Goal: Entertainment & Leisure: Consume media (video, audio)

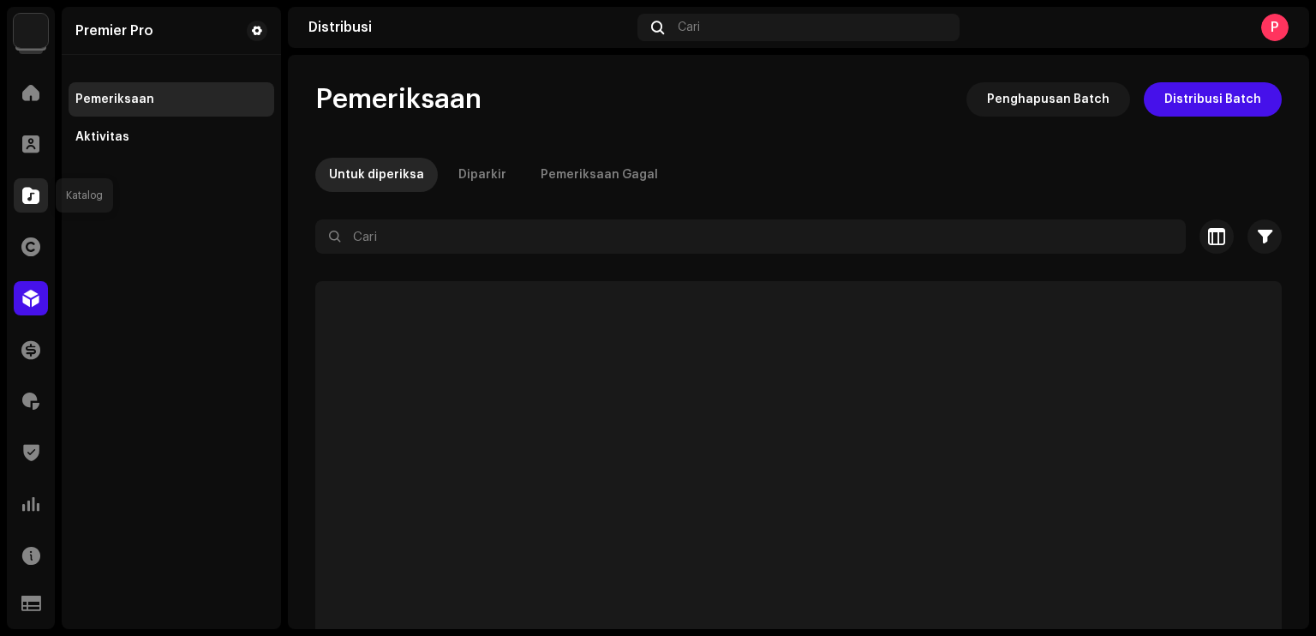
click at [20, 202] on div at bounding box center [31, 195] width 34 height 34
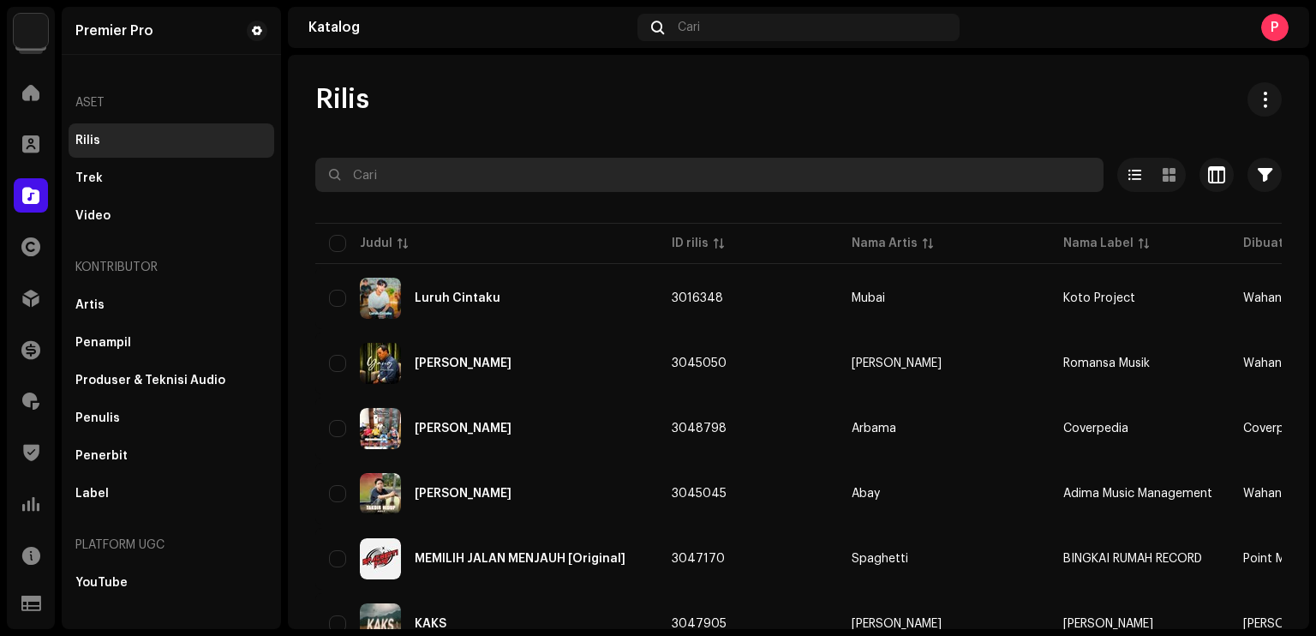
click at [585, 169] on input "text" at bounding box center [709, 175] width 788 height 34
paste input "QZYFZ2392396"
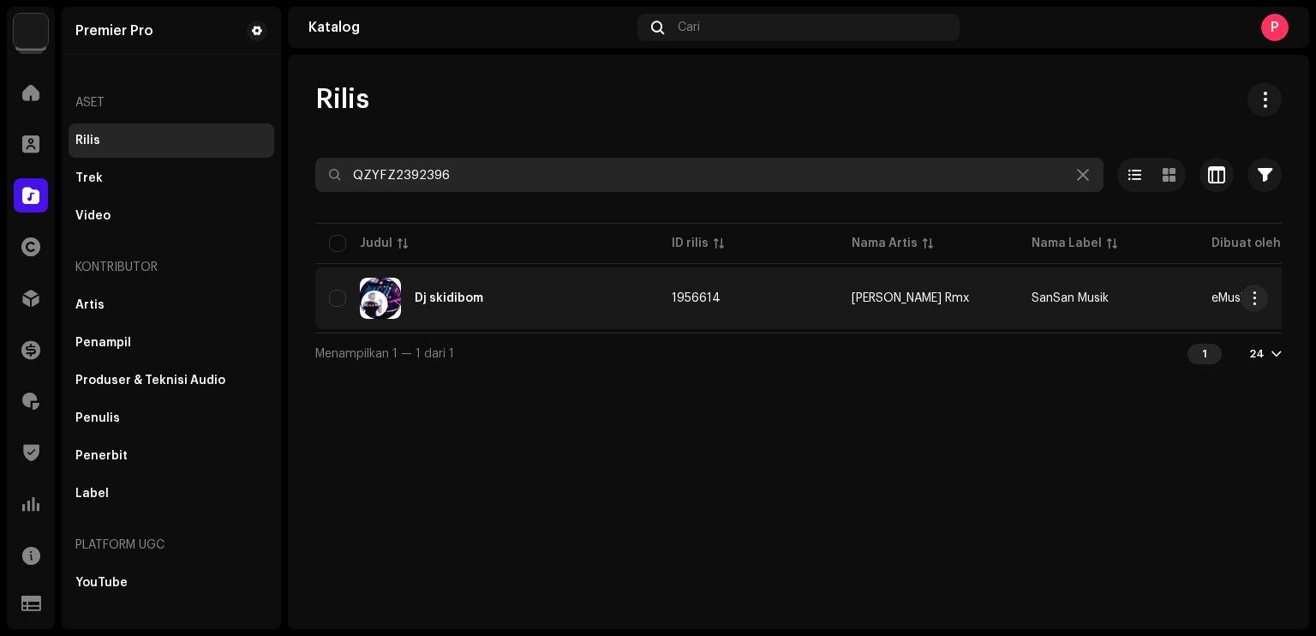
type input "QZYFZ2392396"
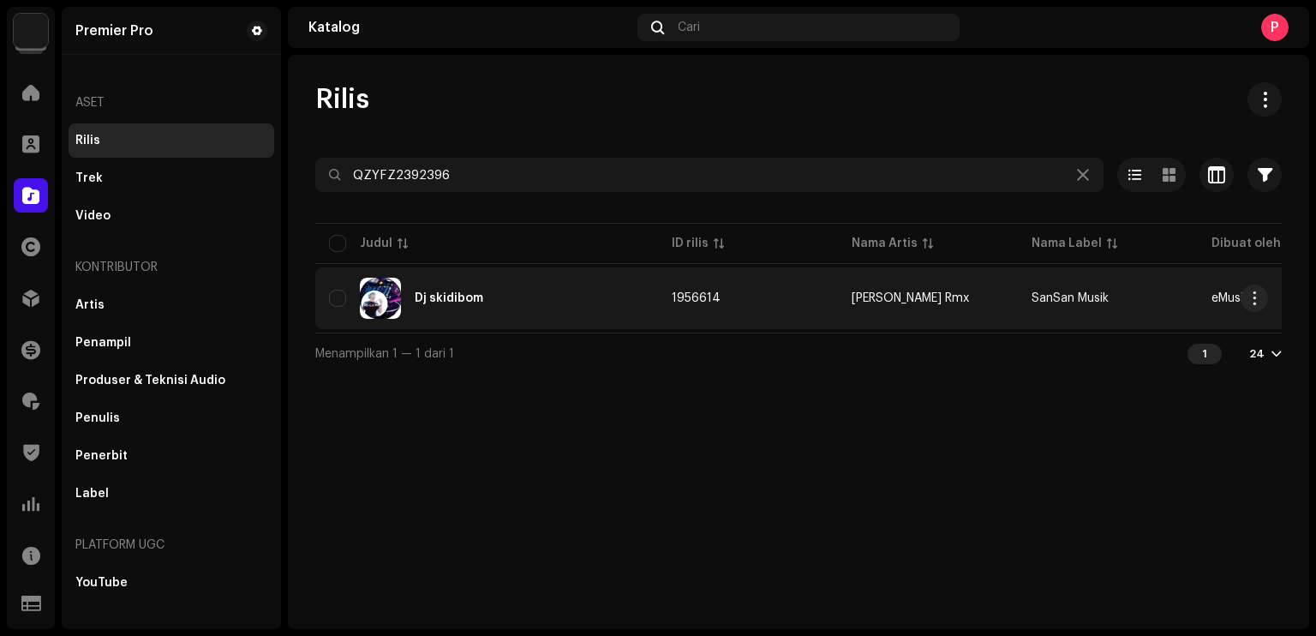
click at [600, 290] on div "Dj skidibom" at bounding box center [486, 298] width 315 height 41
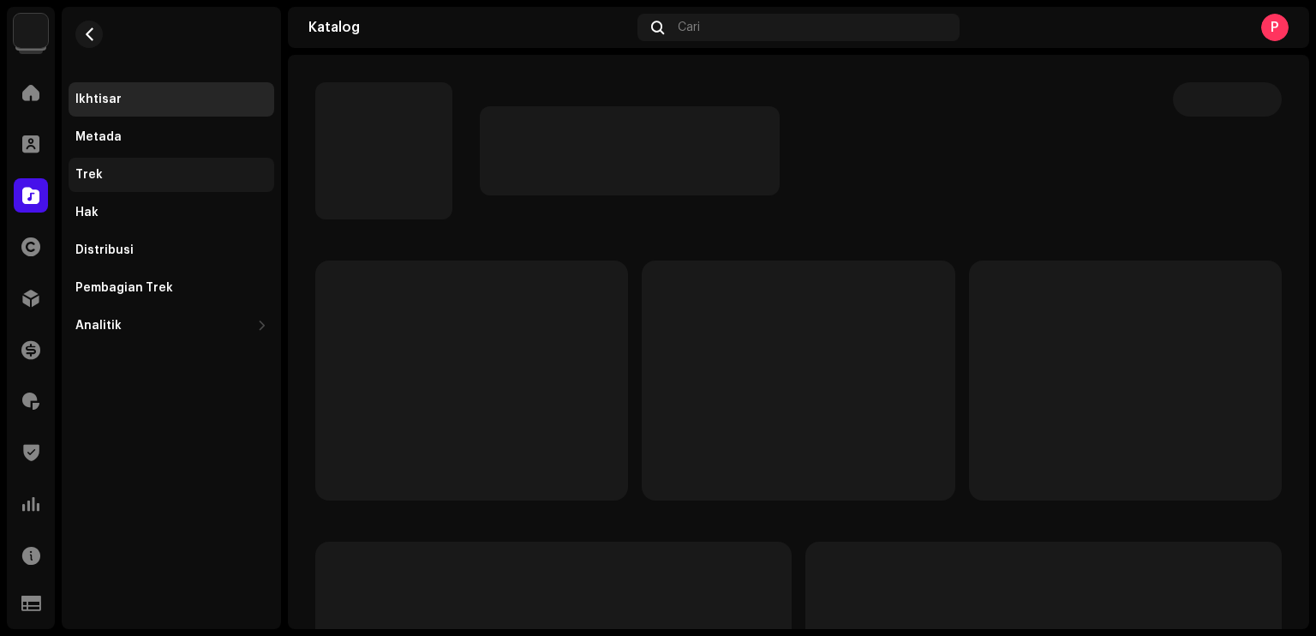
click at [140, 171] on div "Trek" at bounding box center [171, 175] width 192 height 14
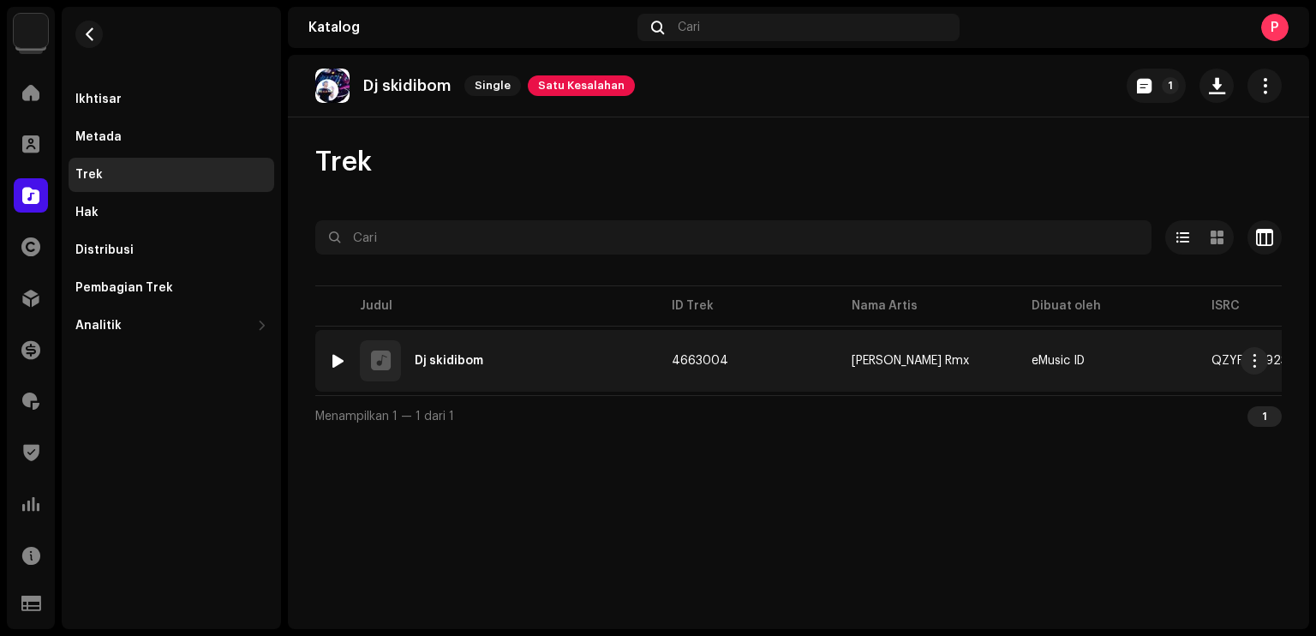
click at [335, 360] on div at bounding box center [338, 361] width 13 height 14
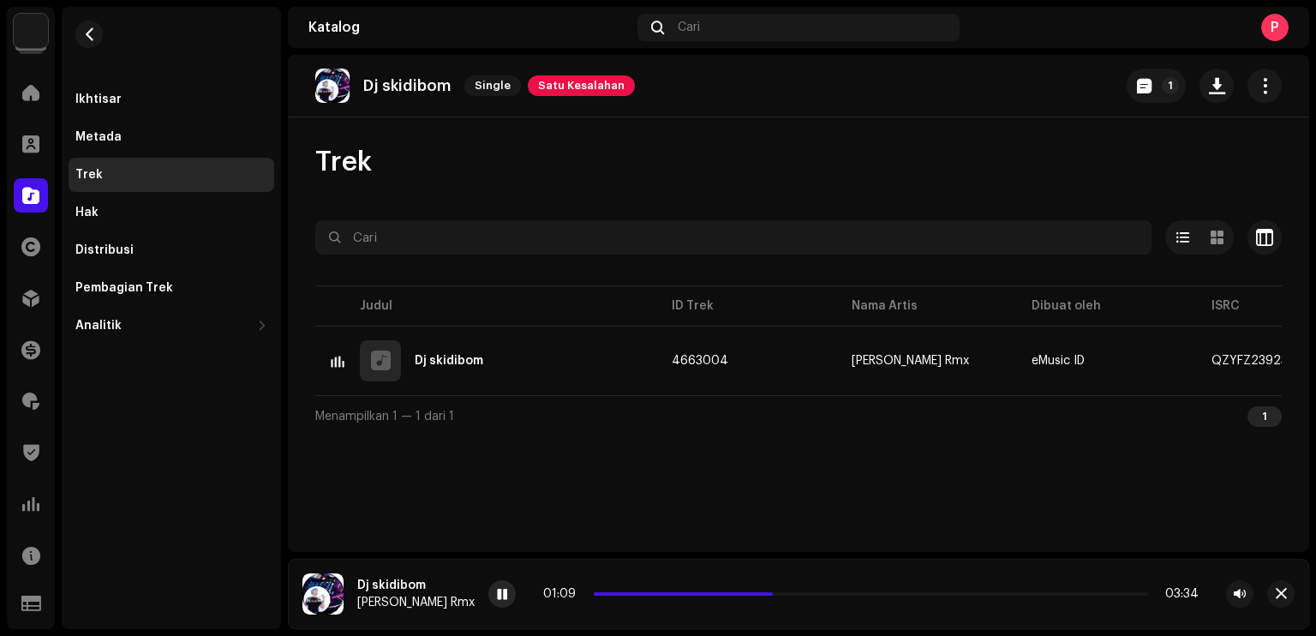
click at [488, 587] on div at bounding box center [501, 593] width 27 height 27
click at [99, 32] on button "button" at bounding box center [88, 34] width 27 height 27
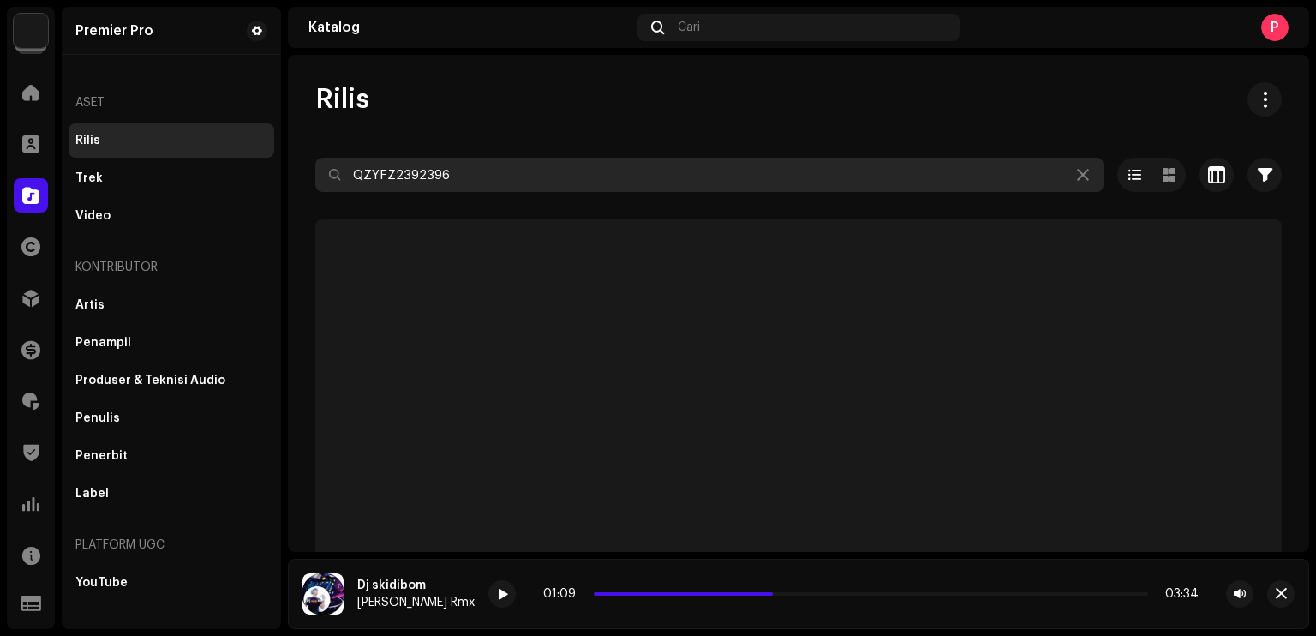
click at [490, 169] on input "QZYFZ2392396" at bounding box center [709, 175] width 788 height 34
paste input "8"
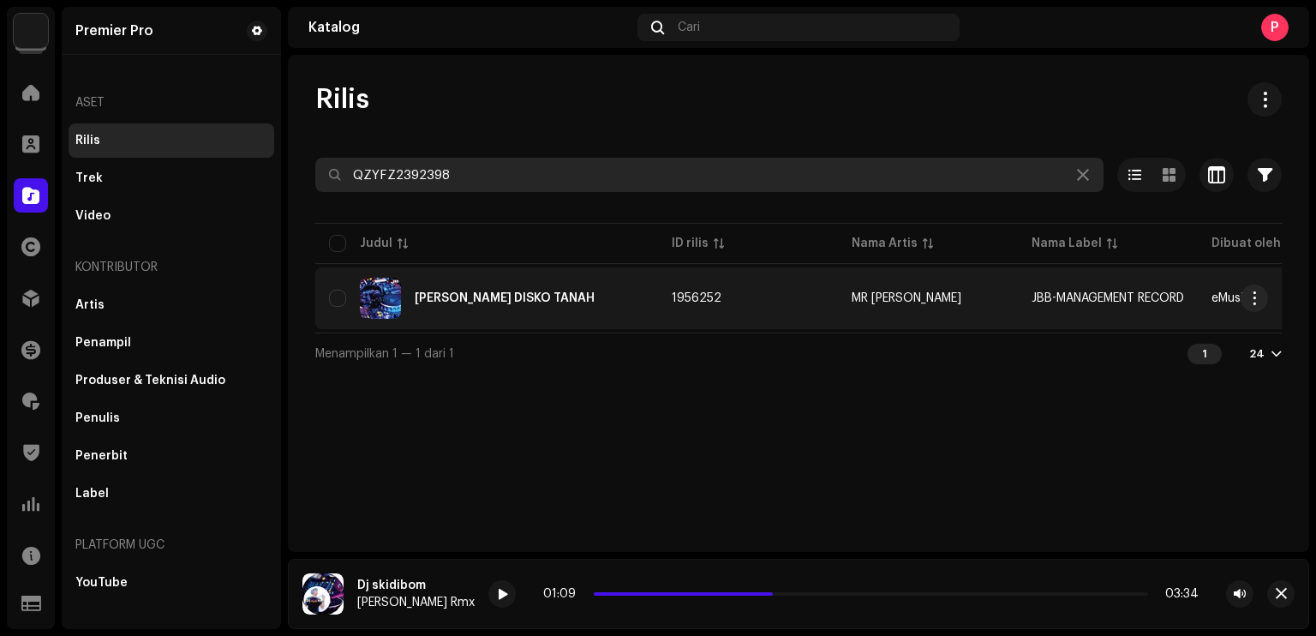
type input "QZYFZ2392398"
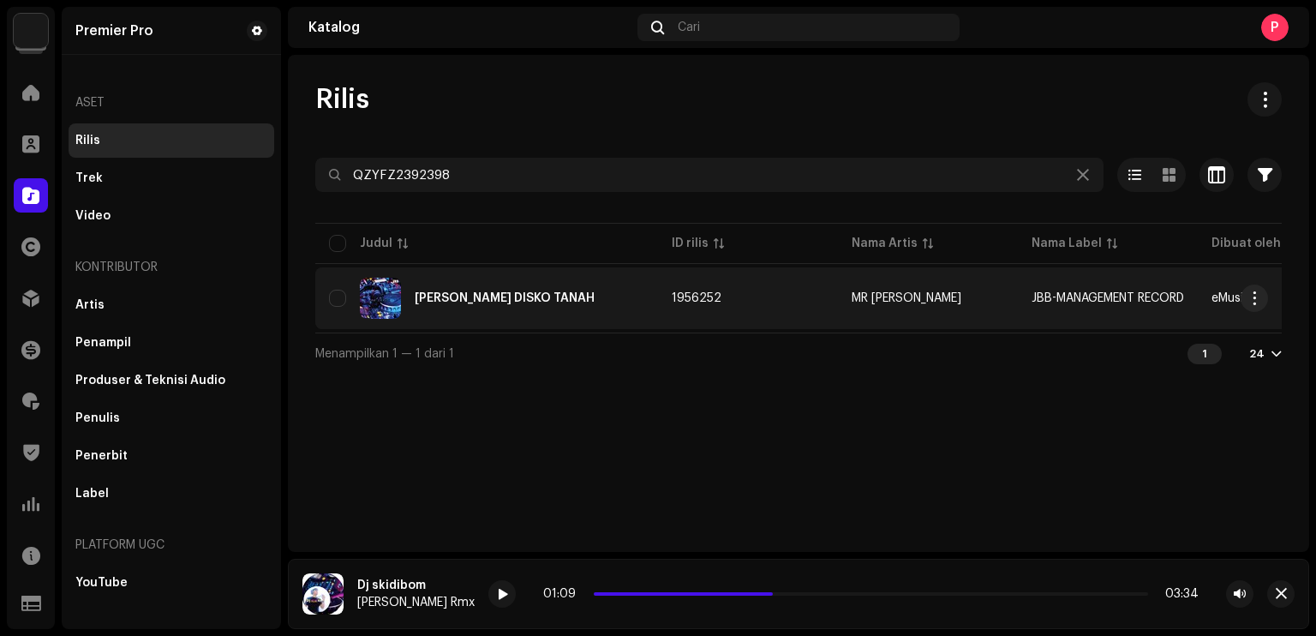
click at [455, 295] on div "[PERSON_NAME] DISKO TANAH" at bounding box center [505, 298] width 180 height 12
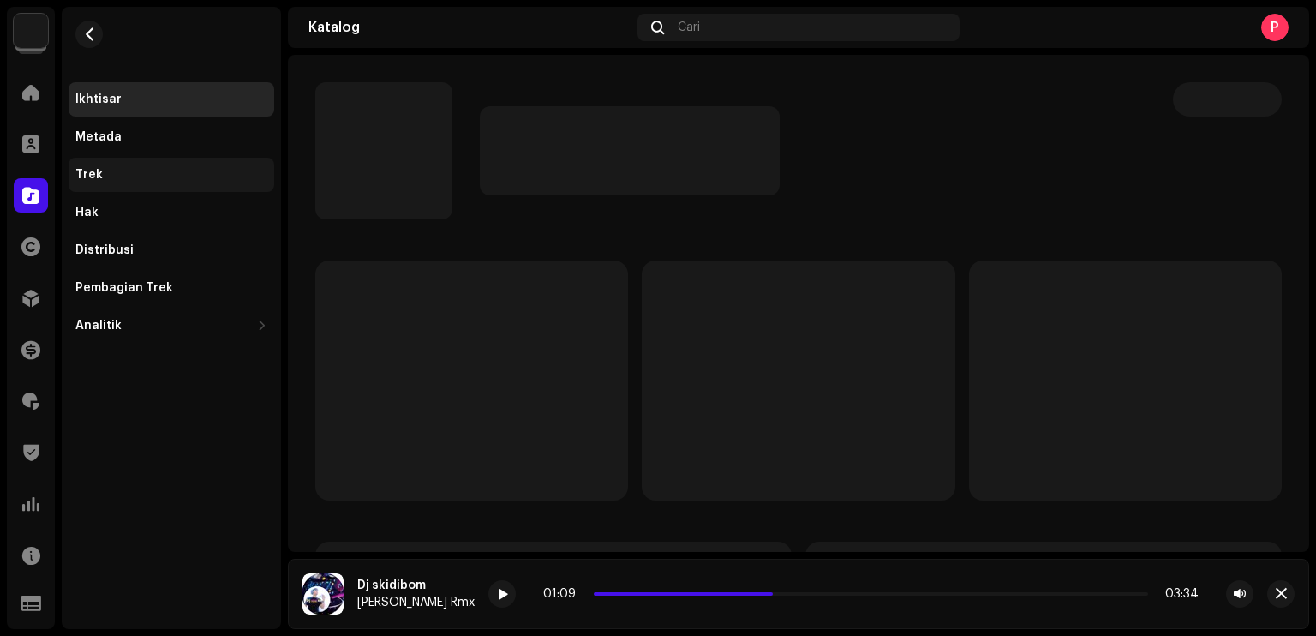
click at [114, 181] on div "Trek" at bounding box center [171, 175] width 192 height 14
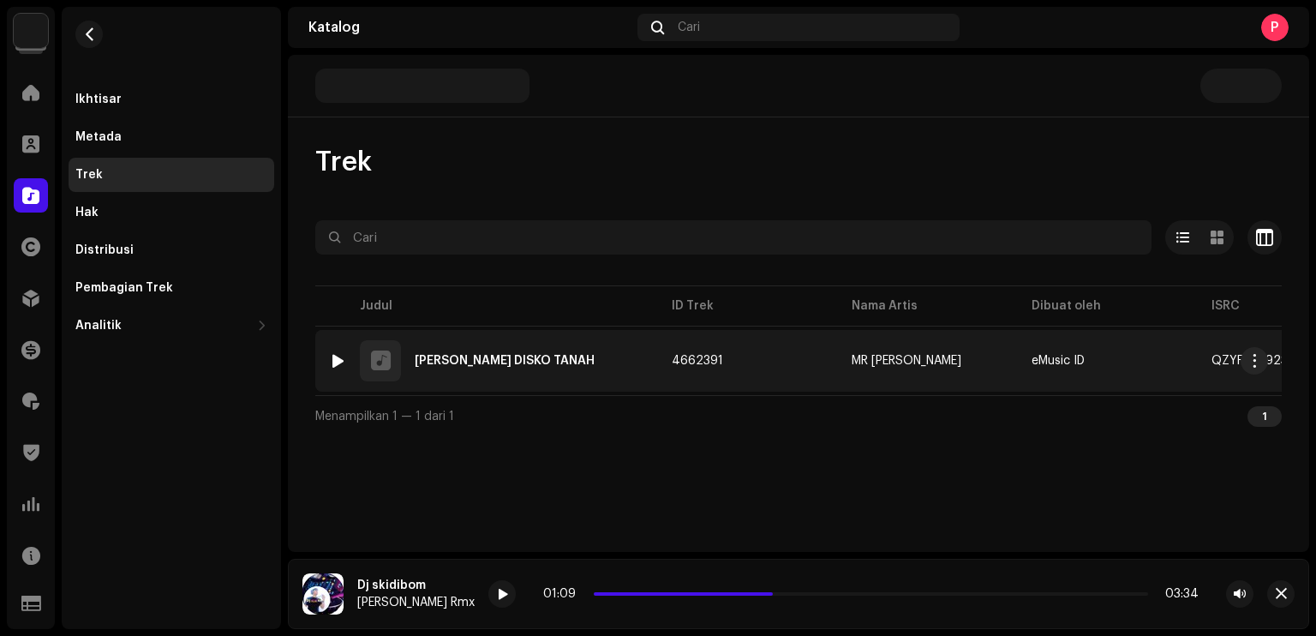
click at [344, 362] on div at bounding box center [338, 361] width 13 height 14
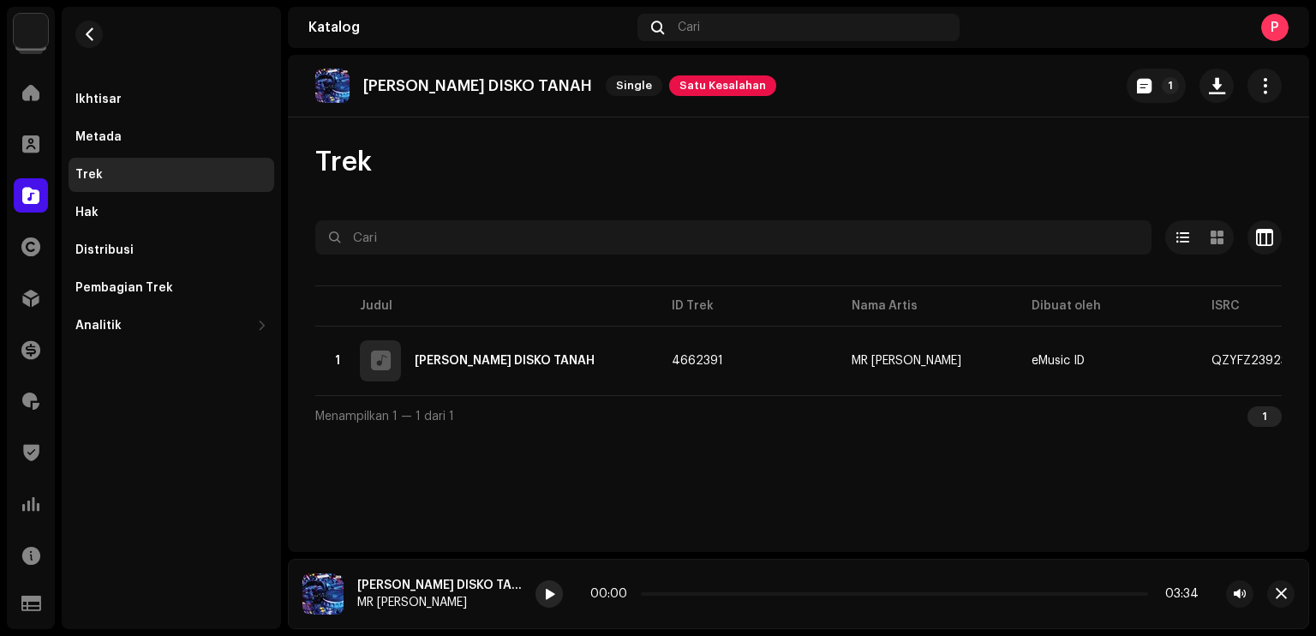
click at [549, 597] on span at bounding box center [549, 595] width 10 height 14
click at [555, 583] on div at bounding box center [548, 593] width 27 height 27
click at [648, 591] on div "00:02 03:16" at bounding box center [894, 594] width 608 height 14
drag, startPoint x: 648, startPoint y: 592, endPoint x: 667, endPoint y: 593, distance: 19.7
click at [667, 593] on p-slider at bounding box center [894, 593] width 507 height 3
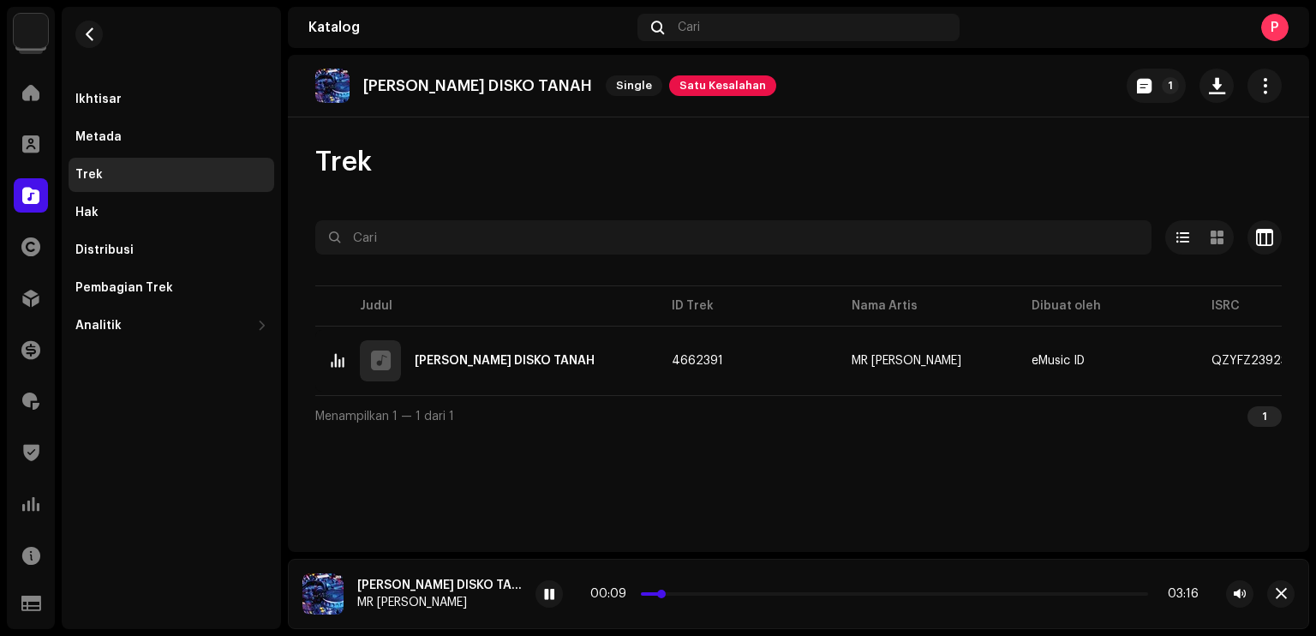
drag, startPoint x: 655, startPoint y: 595, endPoint x: 665, endPoint y: 595, distance: 10.3
click at [665, 595] on p-slider at bounding box center [894, 593] width 507 height 3
drag, startPoint x: 665, startPoint y: 595, endPoint x: 692, endPoint y: 595, distance: 27.4
click at [692, 595] on p-slider at bounding box center [894, 593] width 507 height 3
click at [128, 216] on div "Hak" at bounding box center [171, 213] width 192 height 14
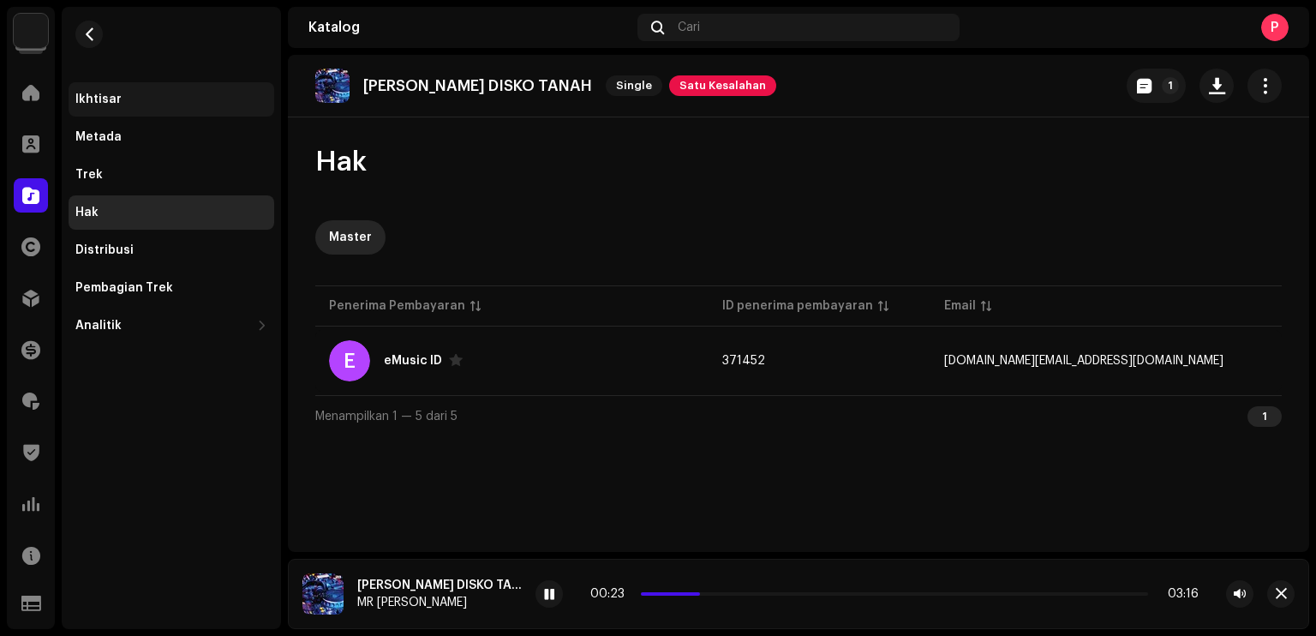
click at [87, 93] on div "Ikhtisar" at bounding box center [98, 100] width 46 height 14
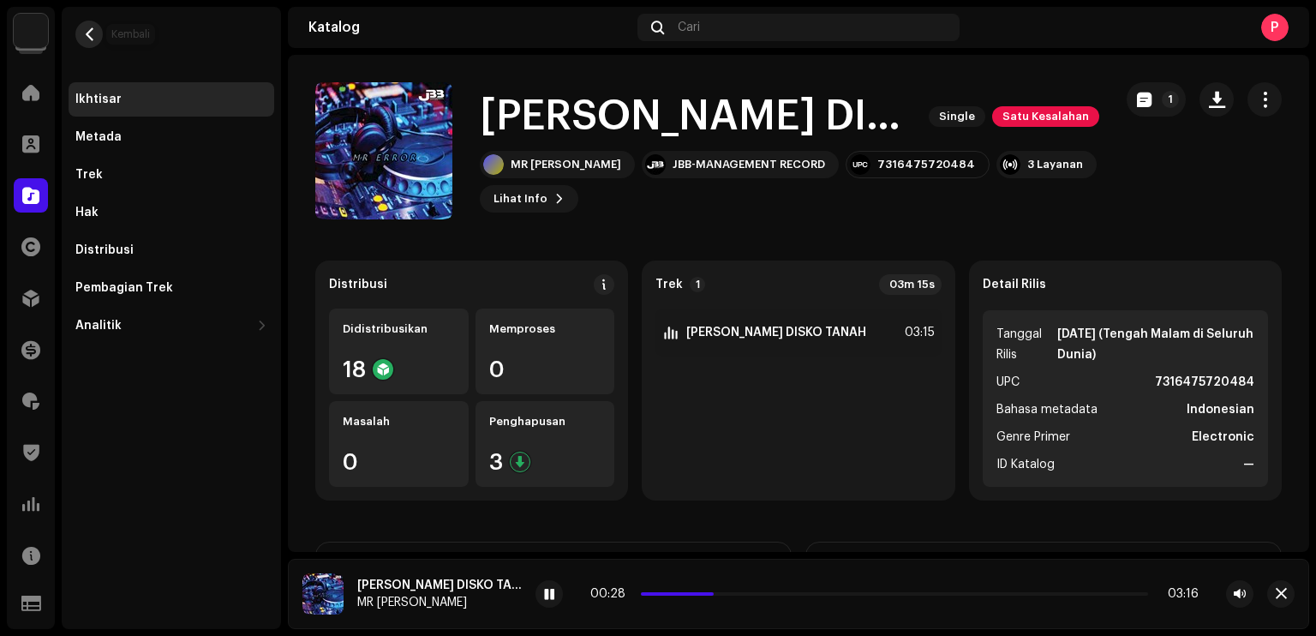
click at [92, 30] on span "button" at bounding box center [89, 34] width 13 height 14
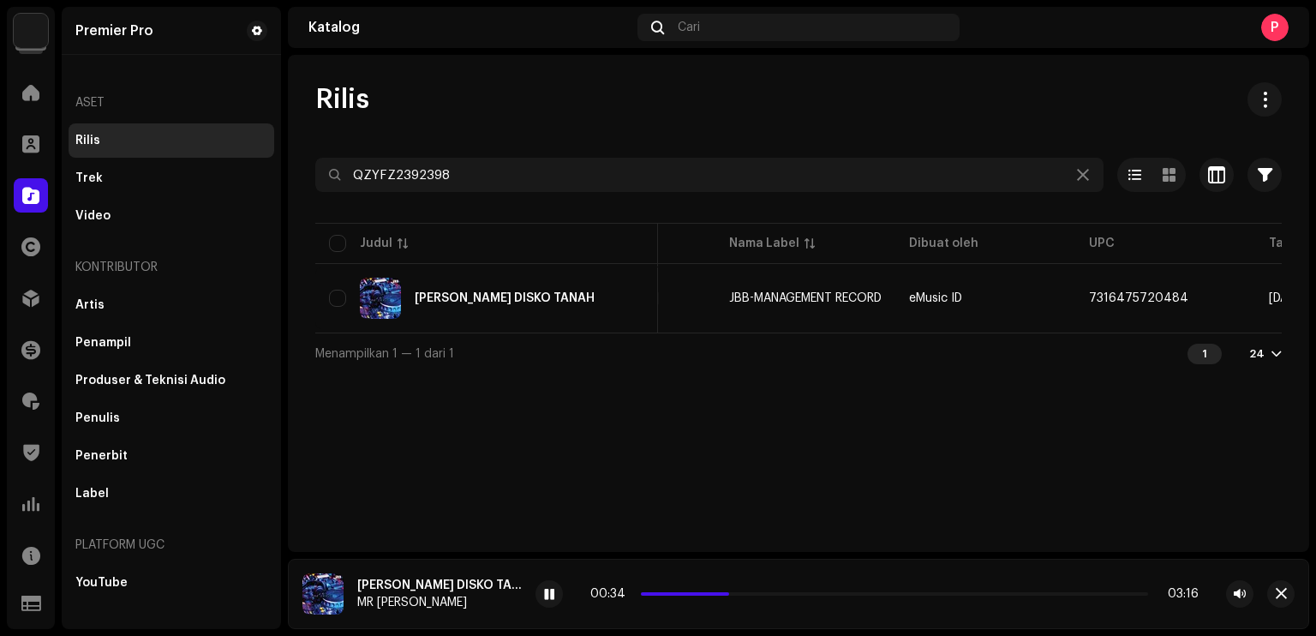
scroll to position [0, 368]
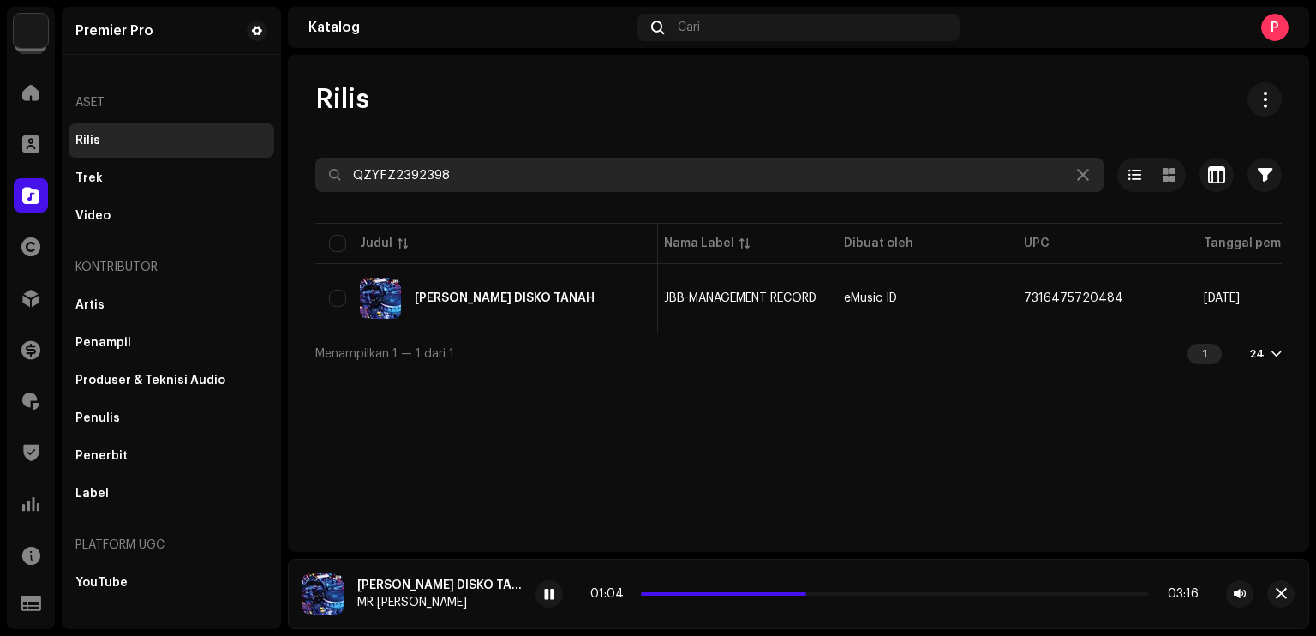
click at [528, 182] on input "QZYFZ2392398" at bounding box center [709, 175] width 788 height 34
paste input "414"
type input "QZYFZ2392414"
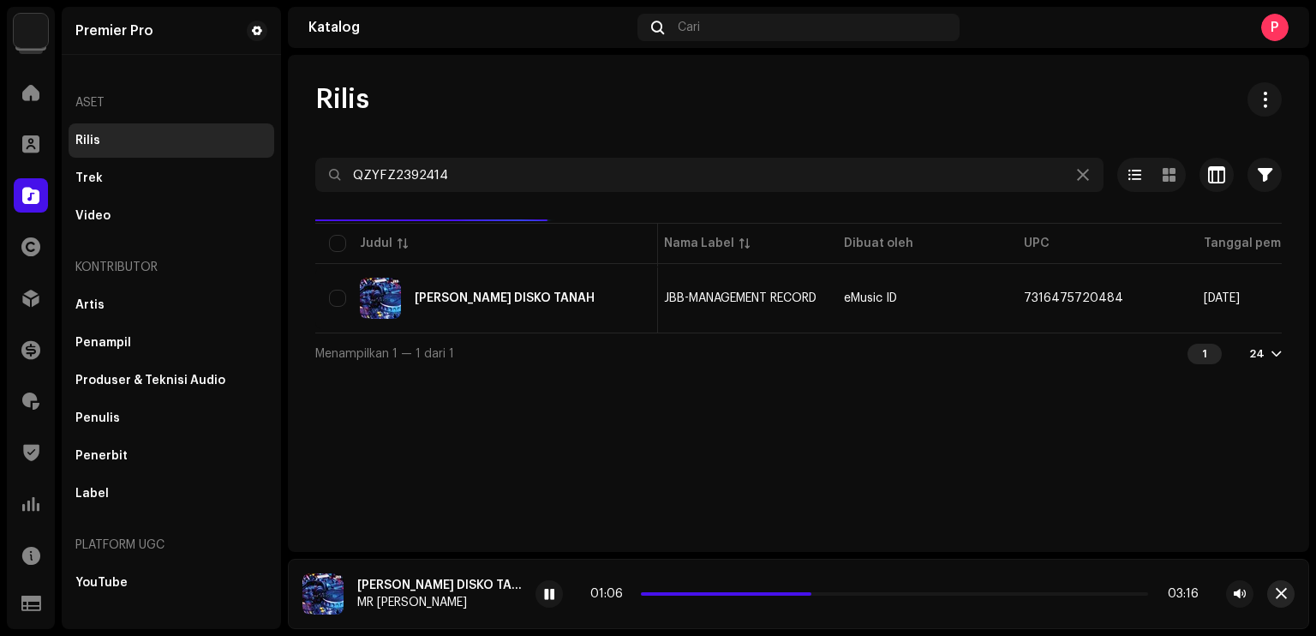
click at [1279, 589] on span "button" at bounding box center [1281, 594] width 11 height 14
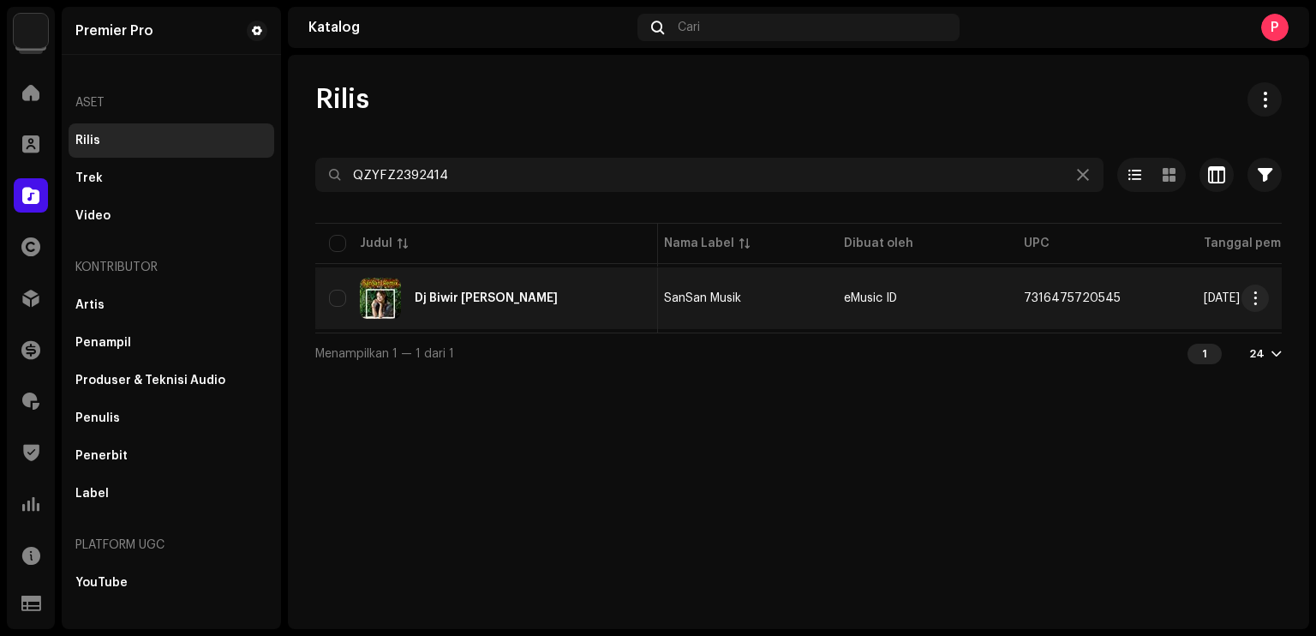
click at [433, 295] on div "Dj Biwir [PERSON_NAME]" at bounding box center [486, 298] width 143 height 12
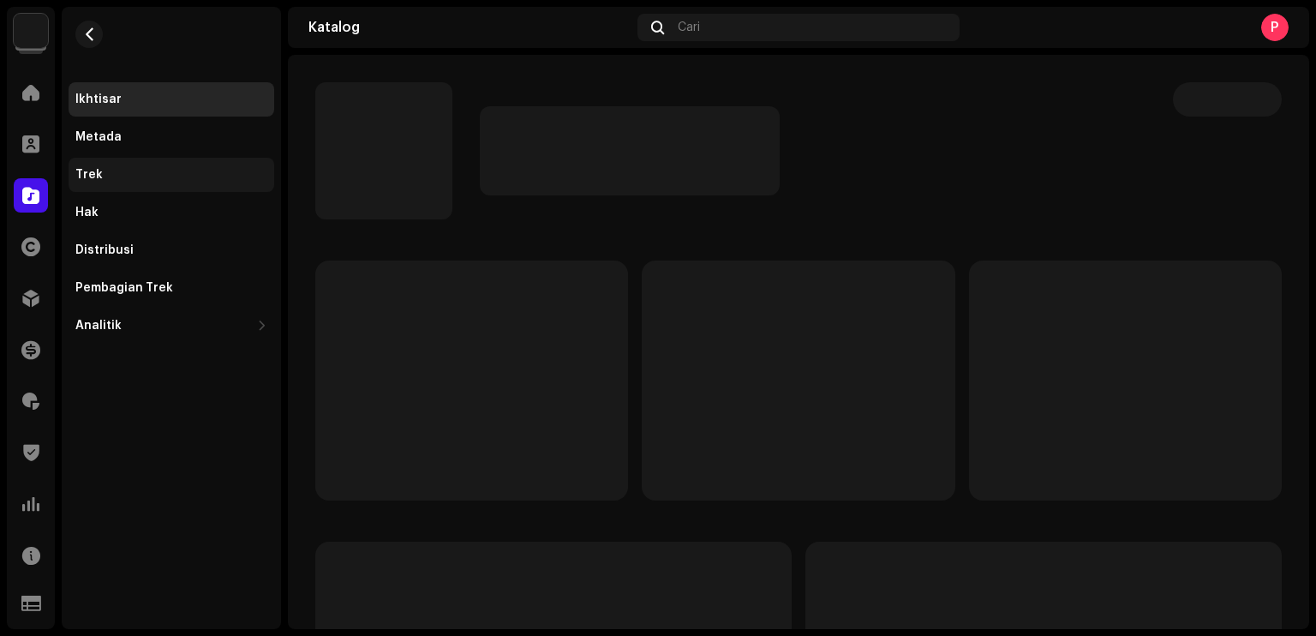
click at [119, 159] on div "Trek" at bounding box center [172, 175] width 206 height 34
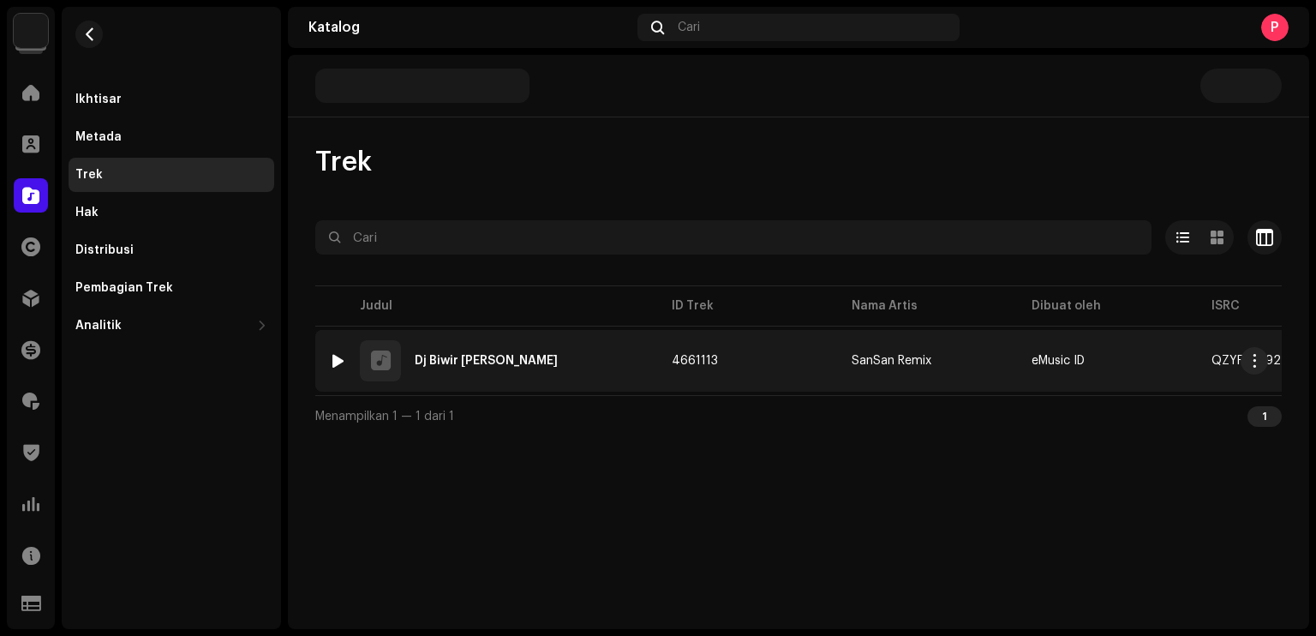
click at [339, 354] on div at bounding box center [338, 361] width 13 height 14
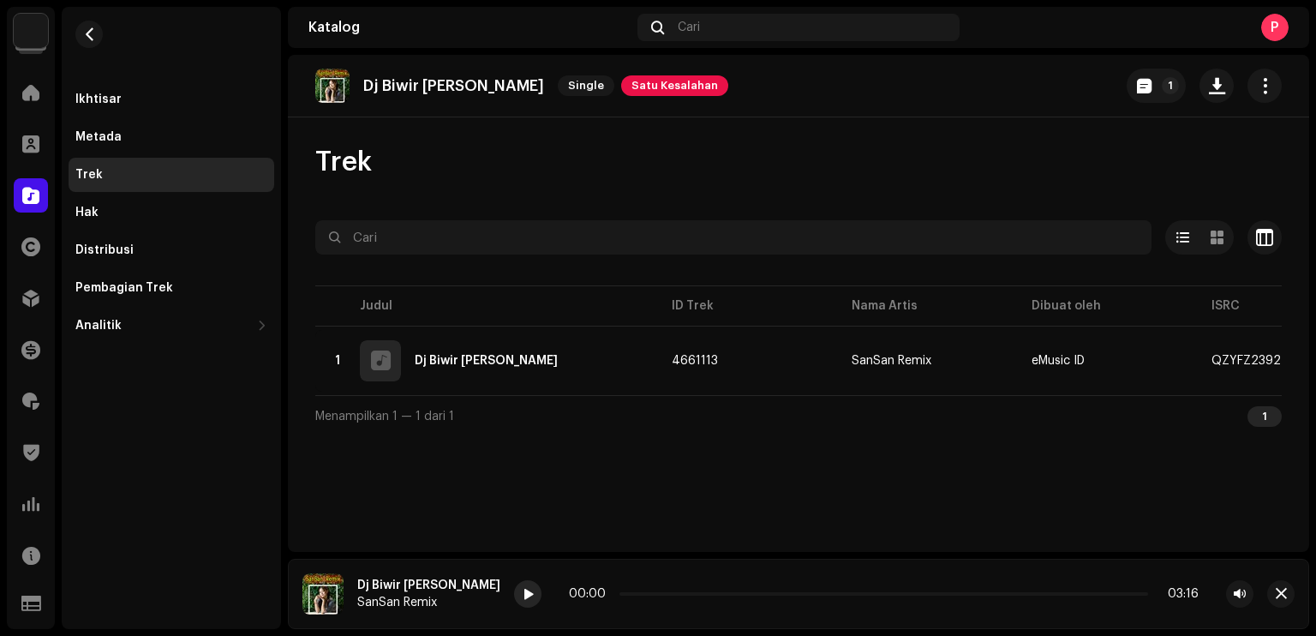
click at [533, 595] on span at bounding box center [528, 595] width 10 height 14
click at [533, 594] on span at bounding box center [528, 595] width 10 height 14
drag, startPoint x: 639, startPoint y: 595, endPoint x: 625, endPoint y: 595, distance: 13.7
click at [625, 595] on div "00:00 05:19" at bounding box center [882, 594] width 634 height 14
drag, startPoint x: 640, startPoint y: 594, endPoint x: 673, endPoint y: 594, distance: 33.4
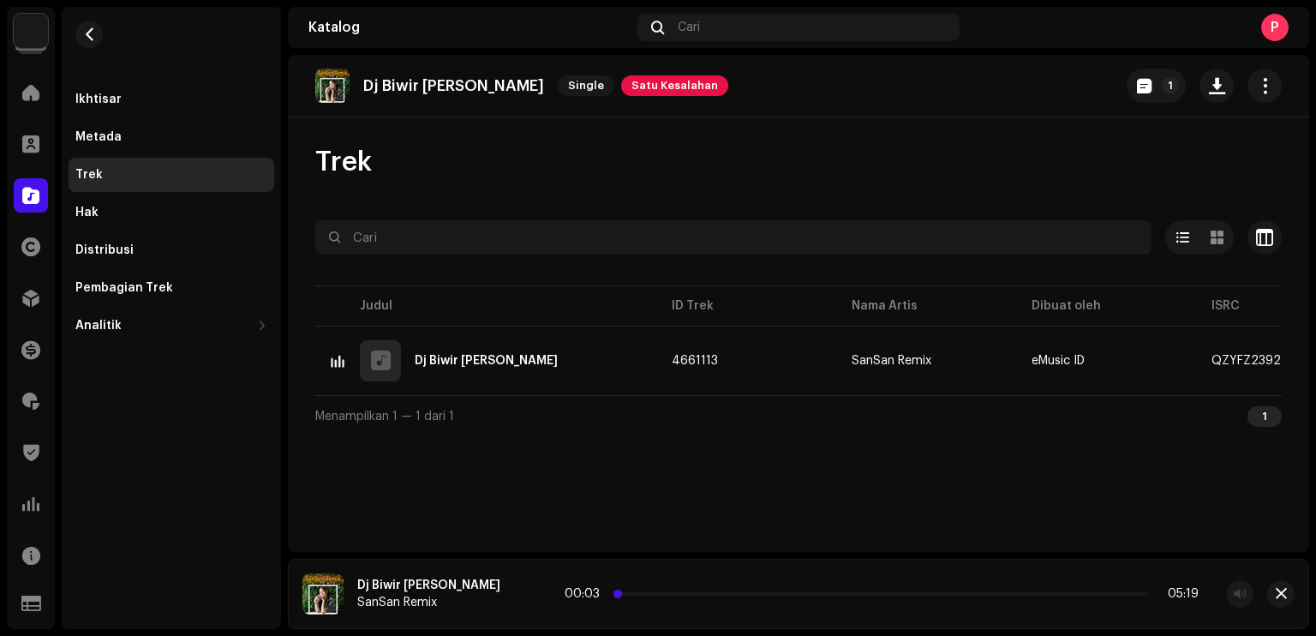
click at [673, 594] on p-slider at bounding box center [881, 593] width 533 height 3
click at [668, 594] on p-slider at bounding box center [881, 593] width 533 height 3
click at [649, 592] on span at bounding box center [644, 593] width 9 height 9
drag, startPoint x: 658, startPoint y: 592, endPoint x: 643, endPoint y: 594, distance: 15.5
click at [628, 594] on span at bounding box center [623, 593] width 9 height 9
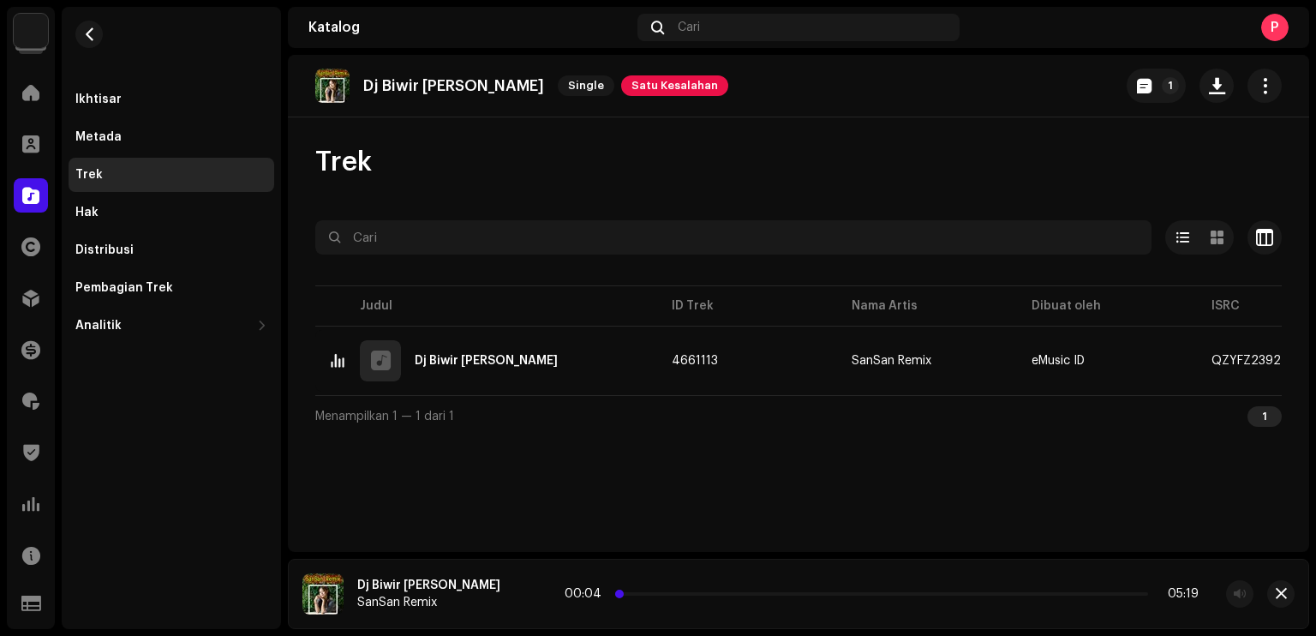
click at [624, 594] on span at bounding box center [619, 593] width 9 height 9
drag, startPoint x: 643, startPoint y: 594, endPoint x: 654, endPoint y: 592, distance: 10.4
click at [634, 592] on span at bounding box center [629, 593] width 9 height 9
drag, startPoint x: 661, startPoint y: 592, endPoint x: 676, endPoint y: 591, distance: 15.4
click at [659, 591] on span at bounding box center [654, 593] width 9 height 9
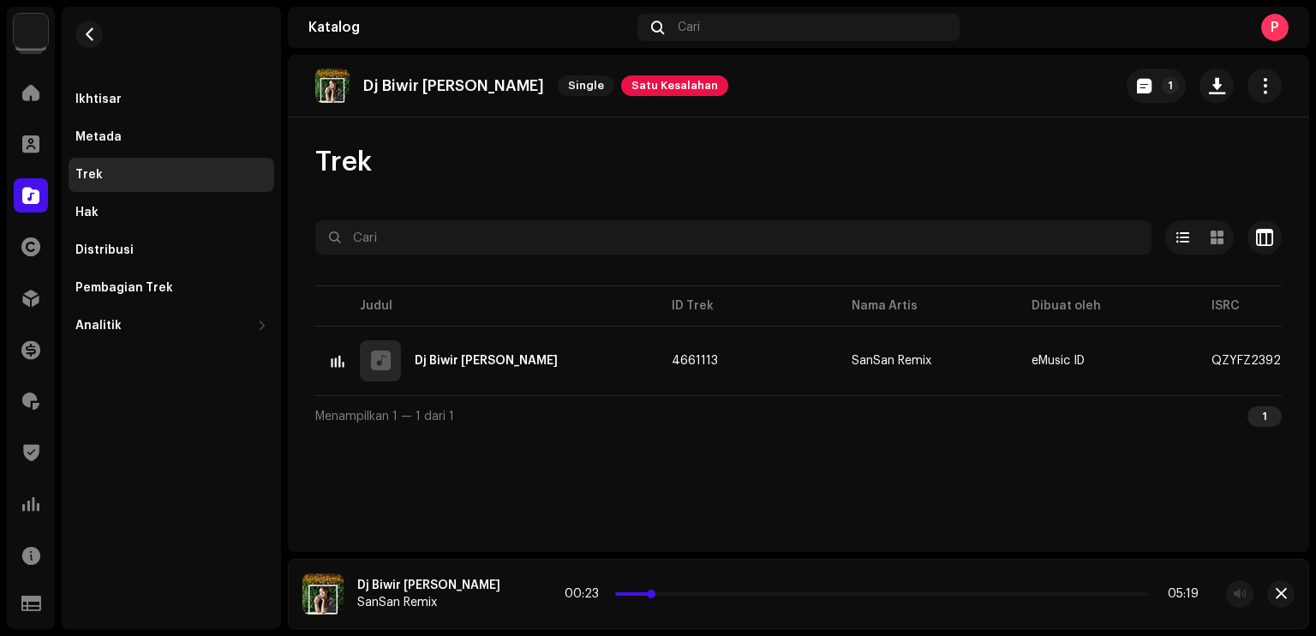
drag, startPoint x: 676, startPoint y: 591, endPoint x: 692, endPoint y: 592, distance: 16.3
click at [692, 592] on p-slider at bounding box center [881, 593] width 533 height 3
click at [533, 589] on span at bounding box center [528, 595] width 10 height 14
click at [87, 26] on button "button" at bounding box center [88, 34] width 27 height 27
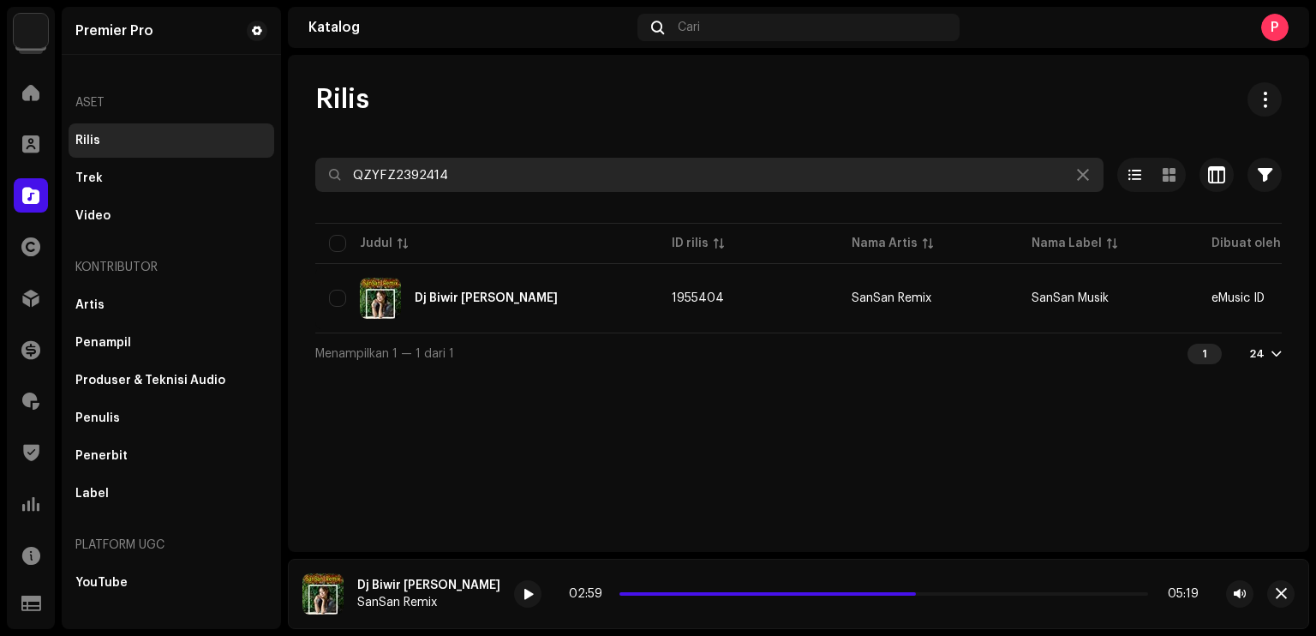
click at [483, 177] on input "QZYFZ2392414" at bounding box center [709, 175] width 788 height 34
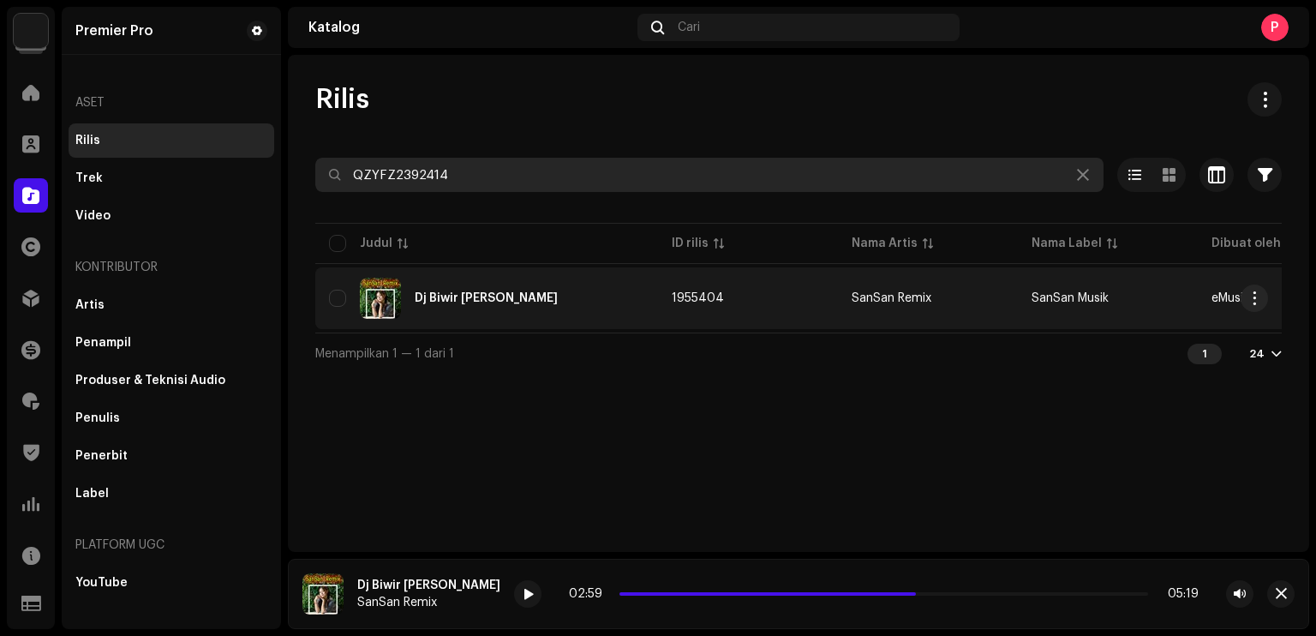
paste input "440465"
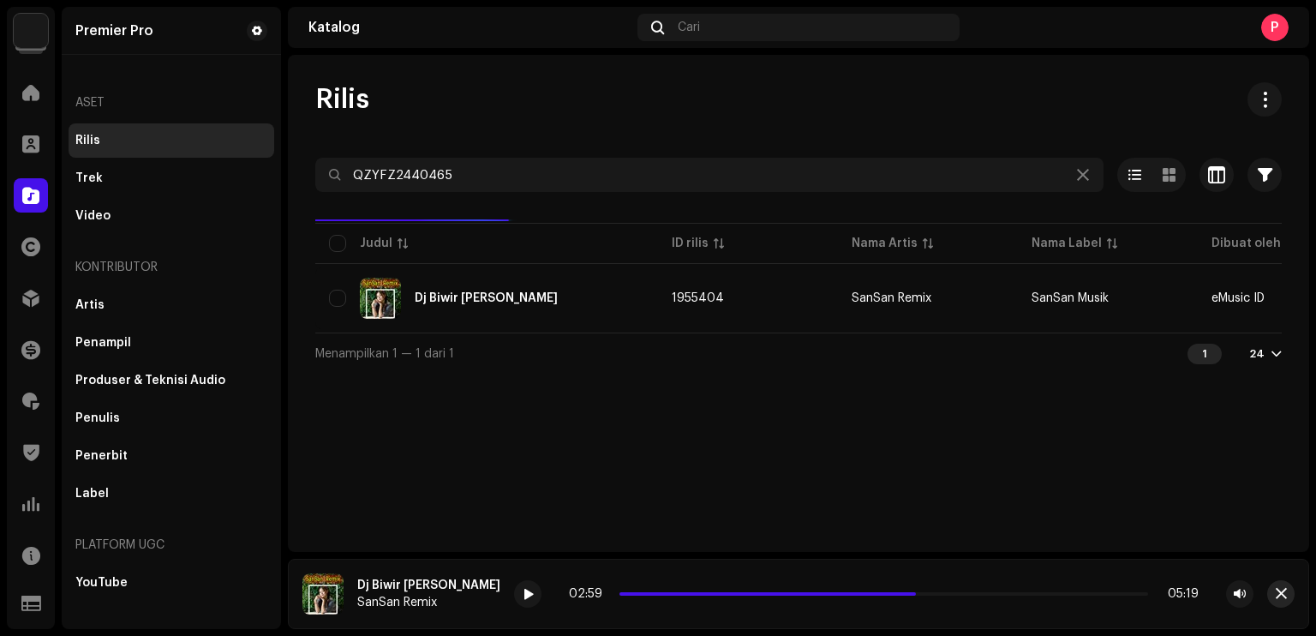
click at [1283, 597] on span "button" at bounding box center [1281, 594] width 11 height 14
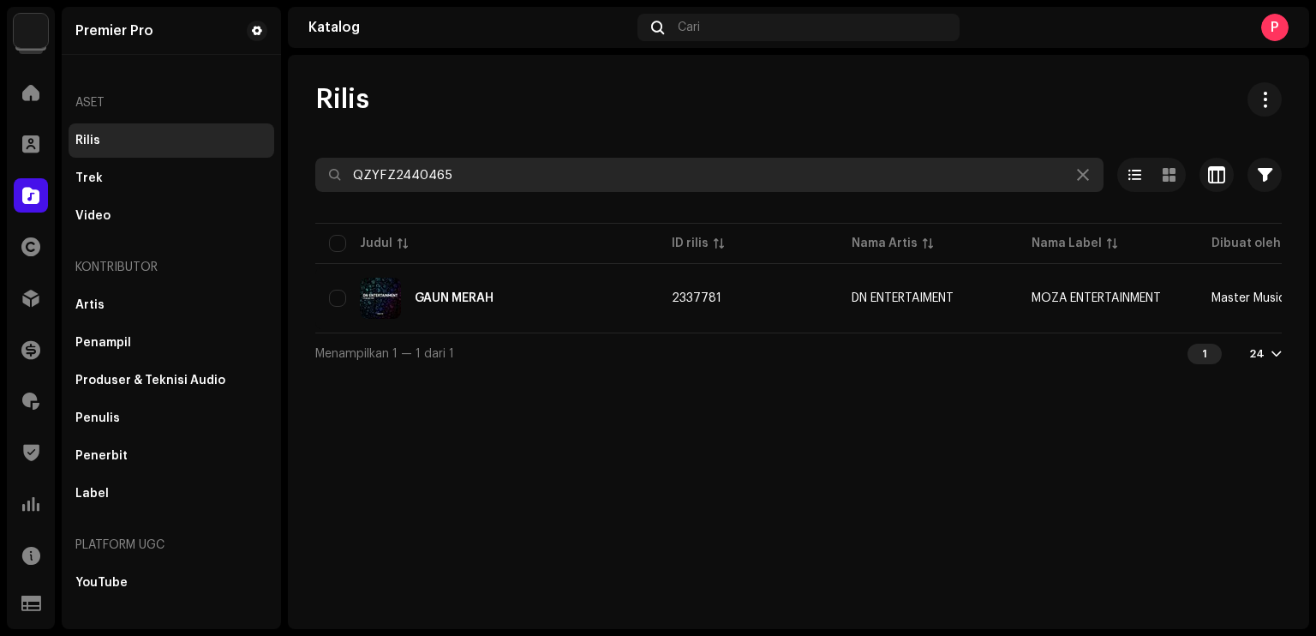
click at [719, 184] on input "QZYFZ2440465" at bounding box center [709, 175] width 788 height 34
paste input "392527"
type input "QZYFZ2392527"
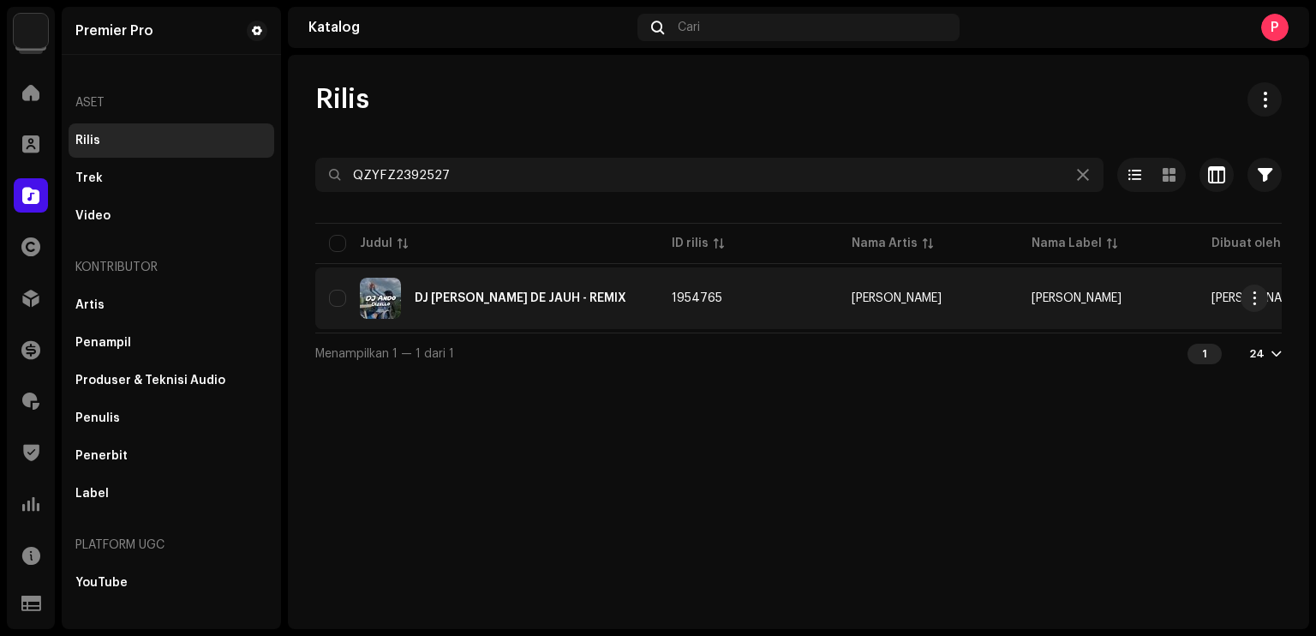
click at [565, 297] on div "DJ [PERSON_NAME] DE JAUH - REMIX" at bounding box center [521, 298] width 212 height 12
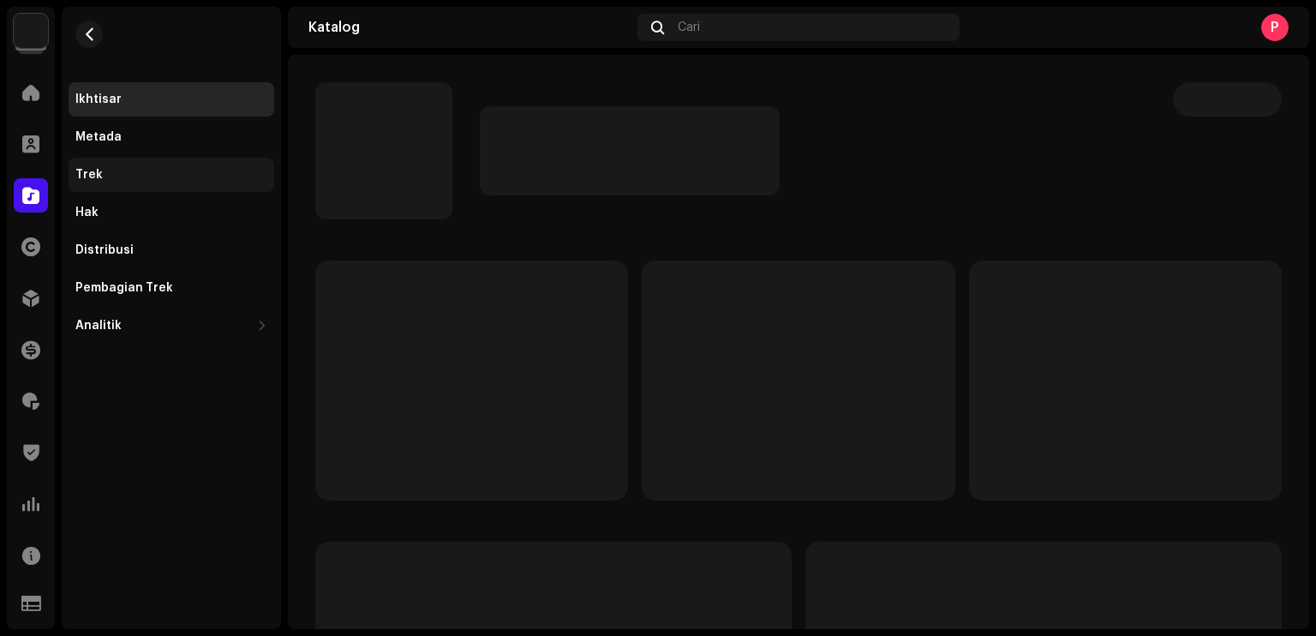
click at [181, 168] on div "Trek" at bounding box center [171, 175] width 192 height 14
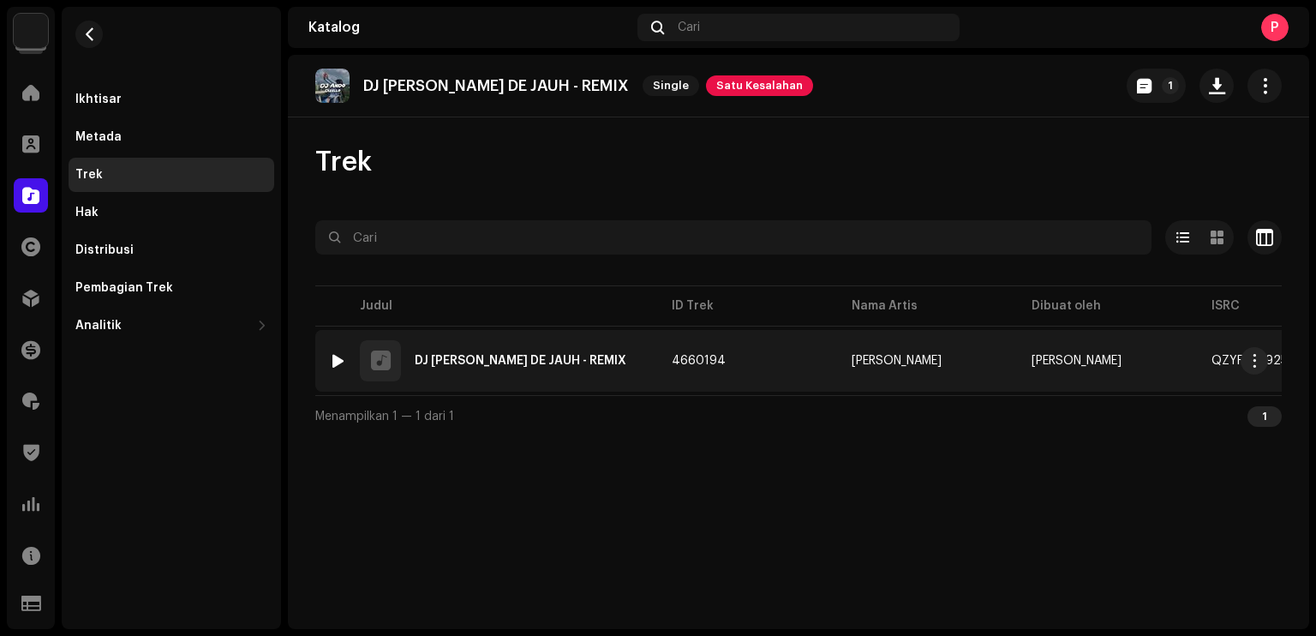
click at [341, 362] on div at bounding box center [338, 361] width 13 height 14
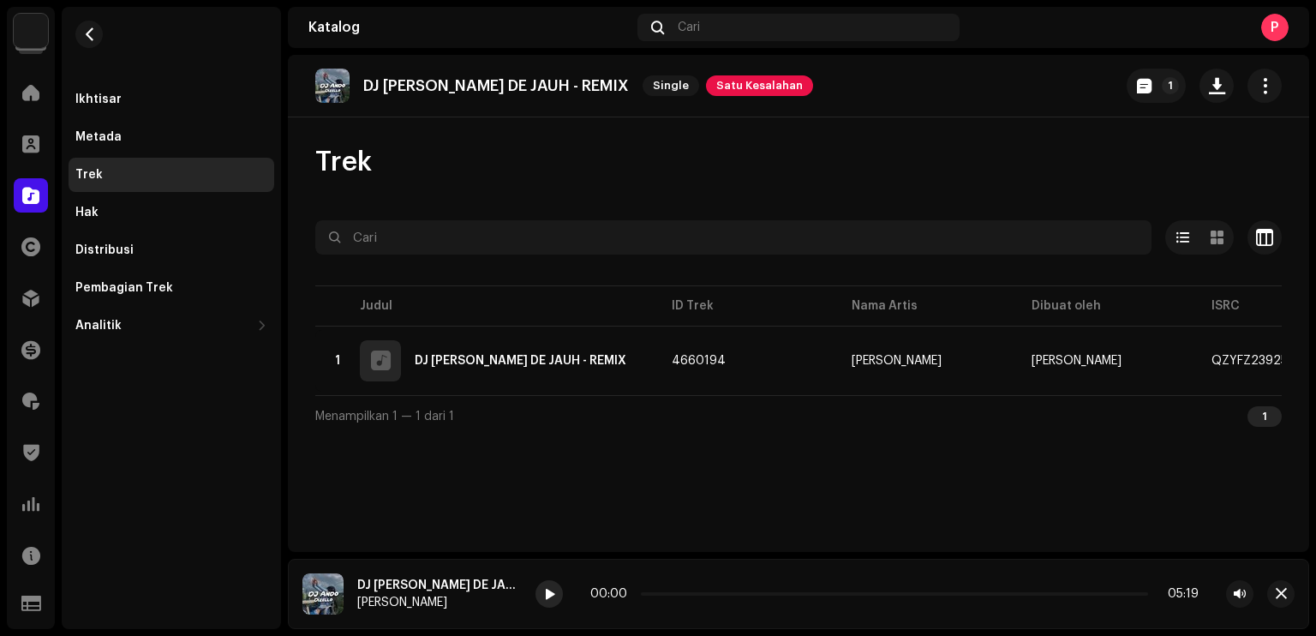
click at [553, 595] on span at bounding box center [549, 595] width 10 height 14
click at [548, 597] on span at bounding box center [549, 595] width 10 height 14
click at [651, 595] on p-slider at bounding box center [894, 593] width 507 height 3
click at [662, 595] on p-slider at bounding box center [894, 593] width 507 height 3
click at [554, 592] on span at bounding box center [550, 595] width 10 height 14
